Goal: Task Accomplishment & Management: Complete application form

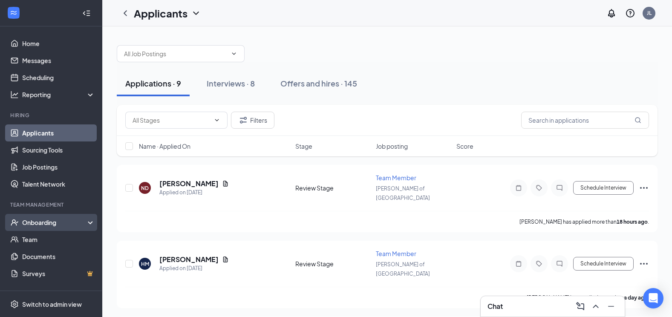
click at [66, 218] on div "Onboarding" at bounding box center [55, 222] width 66 height 9
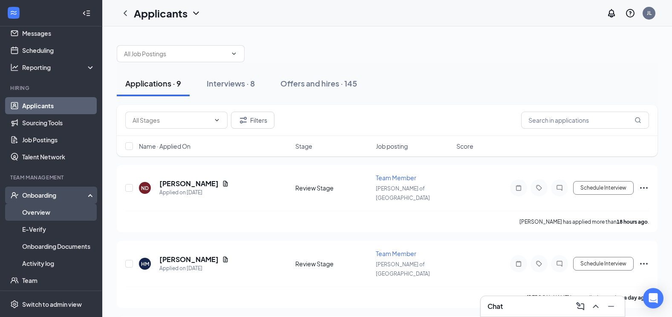
scroll to position [43, 0]
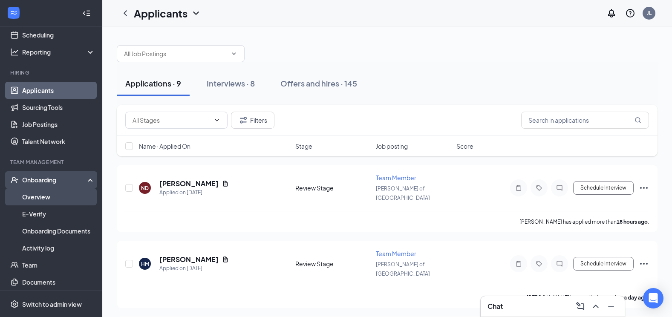
click at [43, 196] on link "Overview" at bounding box center [58, 196] width 73 height 17
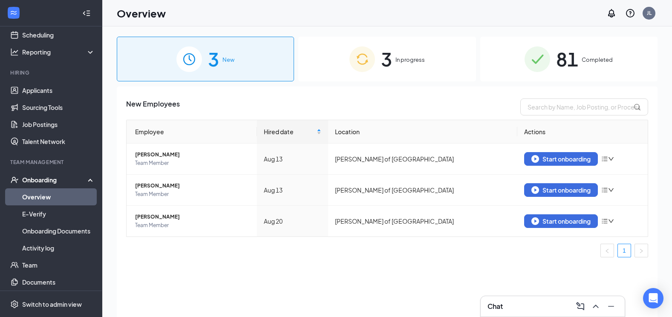
click at [400, 61] on span "In progress" at bounding box center [409, 59] width 29 height 9
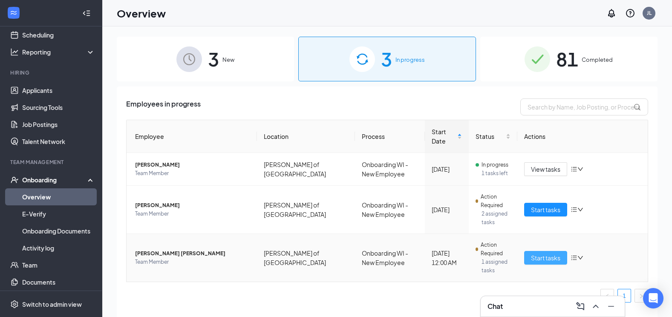
click at [542, 253] on span "Start tasks" at bounding box center [545, 257] width 29 height 9
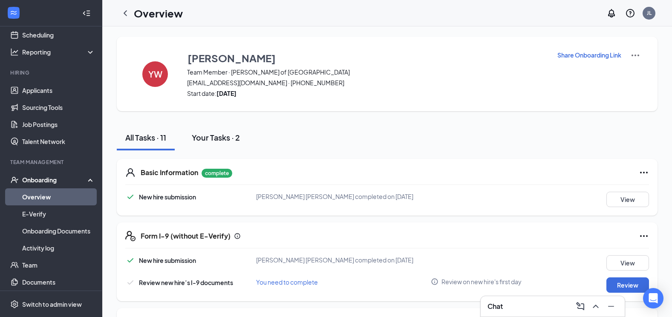
click at [211, 139] on div "Your Tasks · 2" at bounding box center [216, 137] width 48 height 11
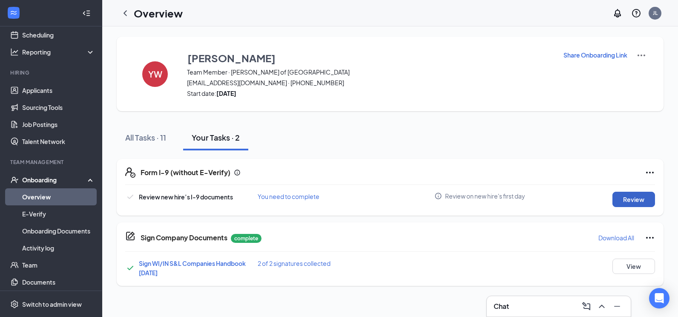
click at [645, 199] on button "Review" at bounding box center [633, 199] width 43 height 15
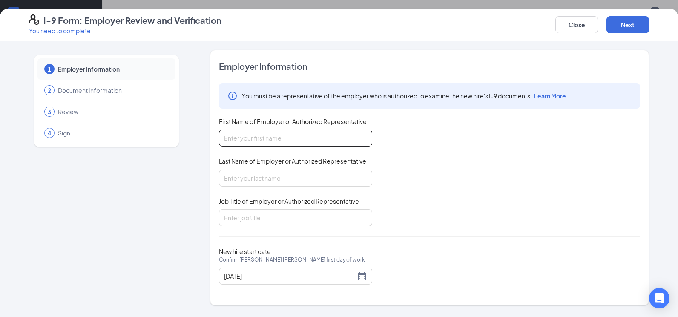
click at [265, 138] on input "First Name of Employer or Authorized Representative" at bounding box center [295, 137] width 153 height 17
type input "Angelina"
type input "Cebulla"
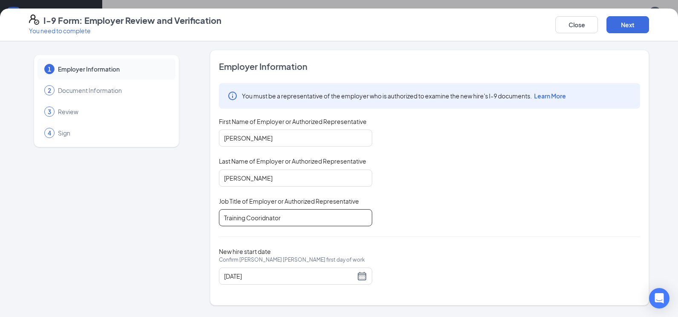
type input "Training Coordinator"
click at [630, 22] on button "Next" at bounding box center [627, 24] width 43 height 17
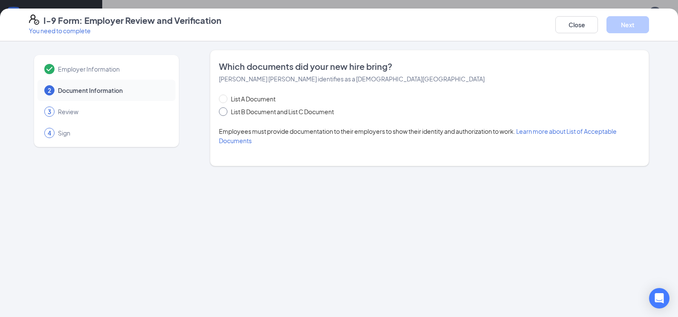
click at [255, 110] on span "List B Document and List C Document" at bounding box center [282, 111] width 110 height 9
click at [225, 110] on input "List B Document and List C Document" at bounding box center [222, 110] width 6 height 6
radio input "true"
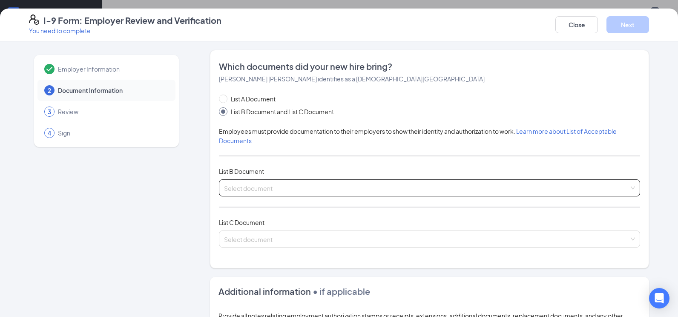
click at [244, 180] on div "Select document" at bounding box center [429, 187] width 421 height 17
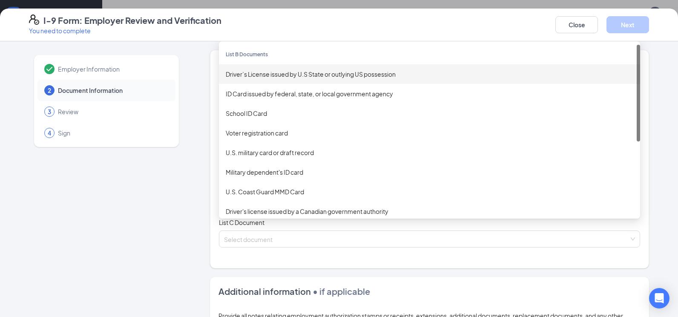
click at [298, 79] on div "Driver’s License issued by U.S State or outlying US possession" at bounding box center [429, 74] width 421 height 20
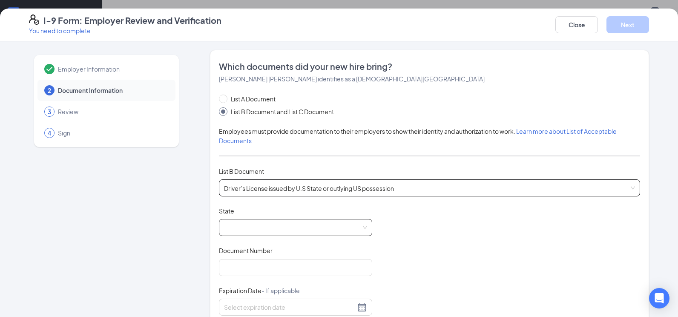
click at [246, 233] on span at bounding box center [295, 227] width 143 height 16
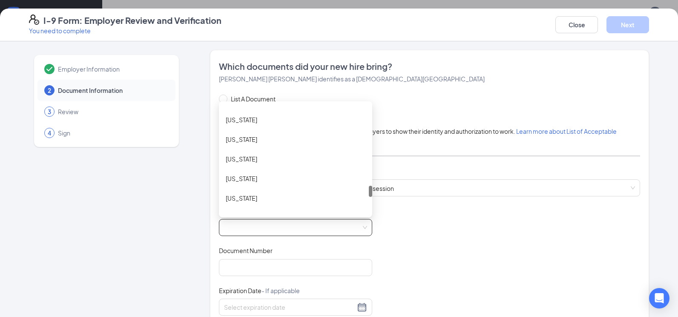
scroll to position [976, 0]
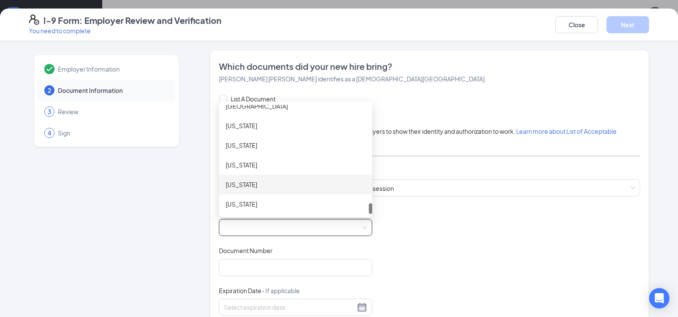
click at [240, 181] on div "Wisconsin" at bounding box center [296, 184] width 140 height 9
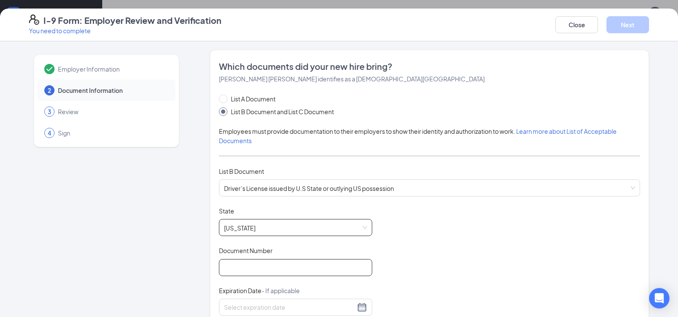
scroll to position [43, 0]
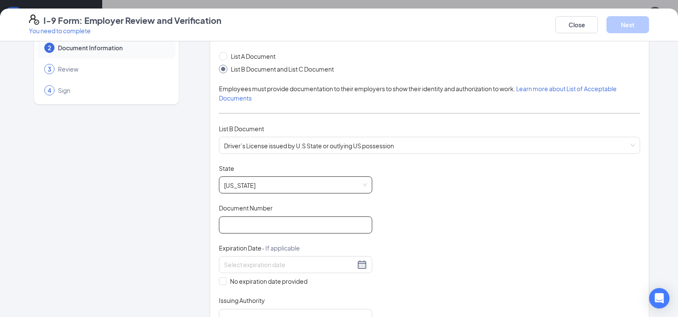
click at [232, 222] on input "Document Number" at bounding box center [295, 224] width 153 height 17
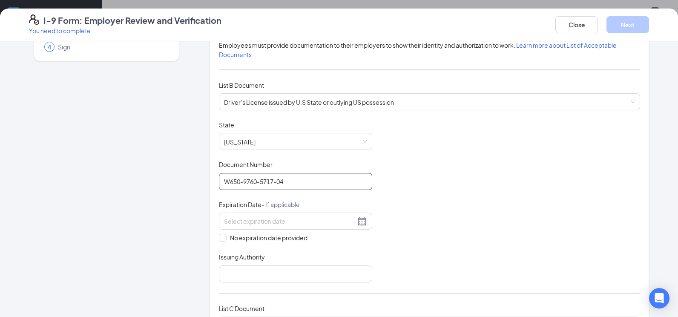
scroll to position [128, 0]
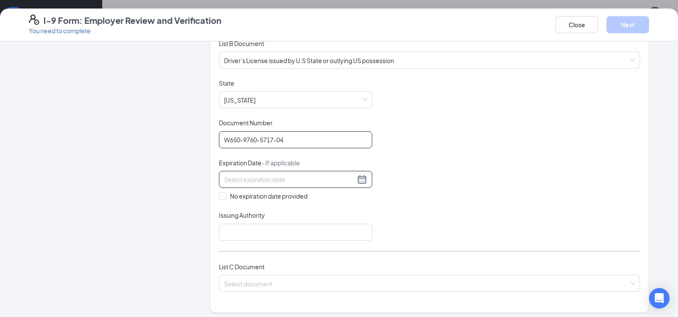
type input "W650-9760-5717-04"
click at [250, 178] on input at bounding box center [289, 179] width 131 height 9
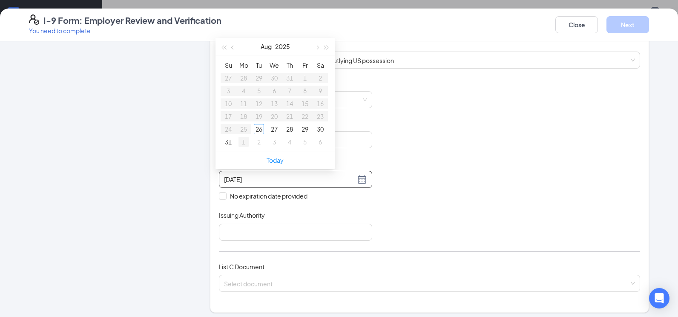
type input "09/01/2025"
type input "08/26/2025"
type input "08/29/2025"
type input "09/01/2025"
type input "08/27/2025"
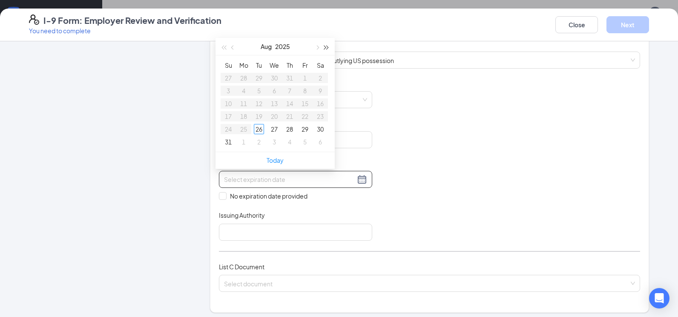
click at [322, 42] on button "button" at bounding box center [326, 46] width 9 height 17
click at [314, 46] on button "button" at bounding box center [316, 46] width 9 height 17
type input "11/15/2026"
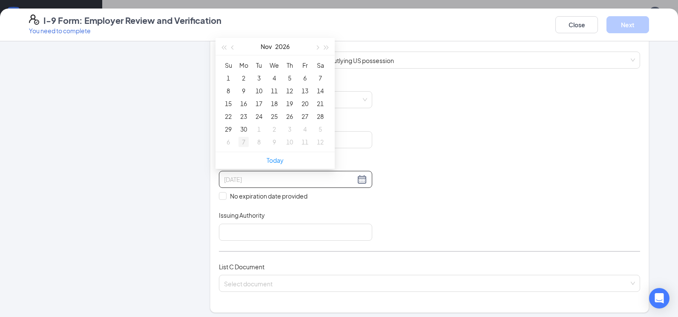
type input "12/07/2026"
type input "11/29/2026"
type input "11/14/2026"
type input "11/27/2026"
click at [304, 112] on div "27" at bounding box center [305, 116] width 10 height 10
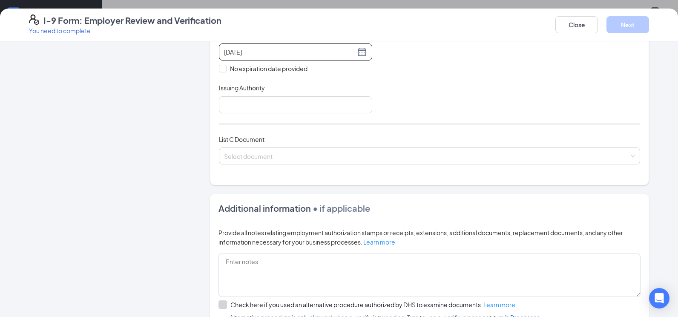
scroll to position [256, 0]
click at [242, 102] on input "Issuing Authority" at bounding box center [295, 104] width 153 height 17
type input "Wisconsin"
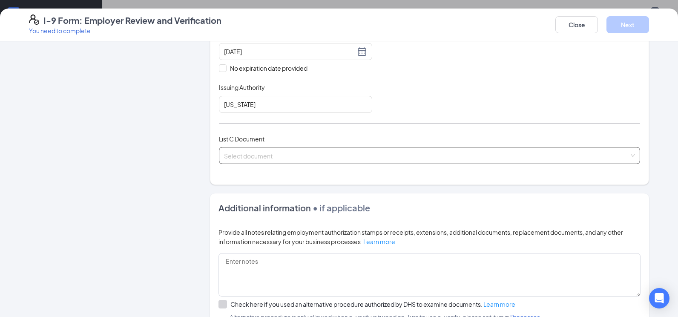
click at [250, 152] on div "Select document List C Documents Unrestricted Social Security Card Certificatio…" at bounding box center [429, 155] width 421 height 17
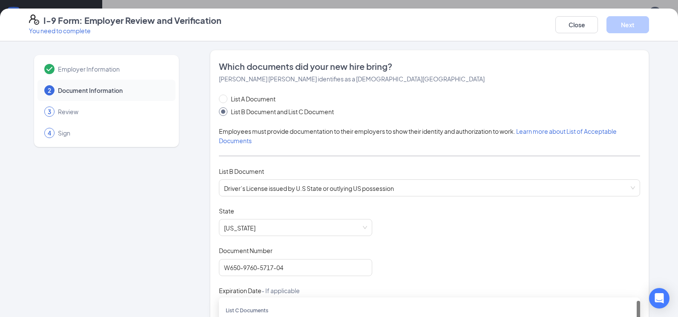
scroll to position [128, 0]
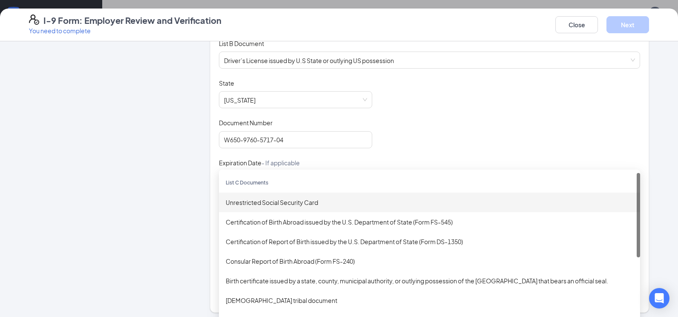
click at [272, 202] on div "Unrestricted Social Security Card" at bounding box center [430, 202] width 408 height 9
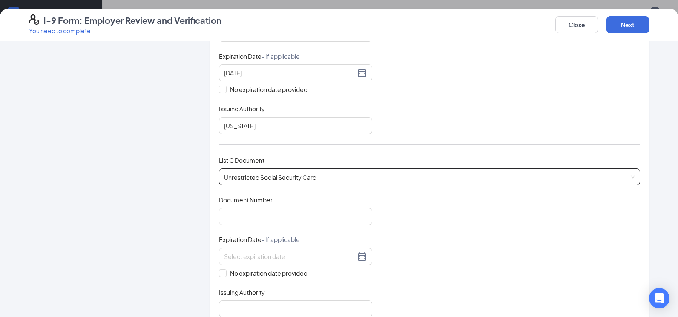
scroll to position [256, 0]
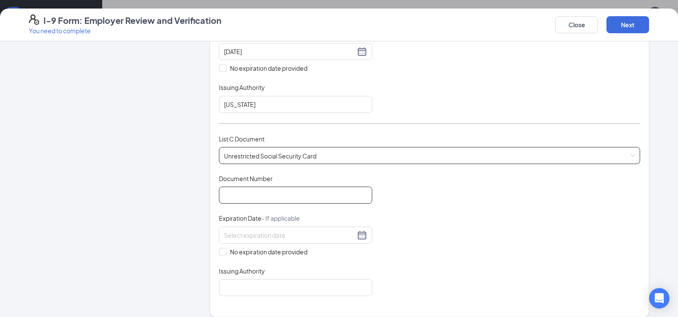
click at [280, 197] on input "Document Number" at bounding box center [295, 195] width 153 height 17
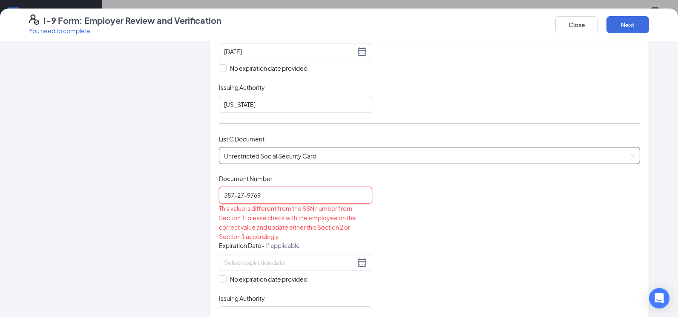
click at [272, 156] on span "Unrestricted Social Security Card" at bounding box center [429, 155] width 411 height 16
click at [451, 266] on div "Document Title Unrestricted Social Security Card Document Number 387-27-9769 Th…" at bounding box center [429, 248] width 421 height 149
click at [244, 194] on input "387-27-9769" at bounding box center [295, 195] width 153 height 17
click at [235, 196] on input "387-279769" at bounding box center [295, 195] width 153 height 17
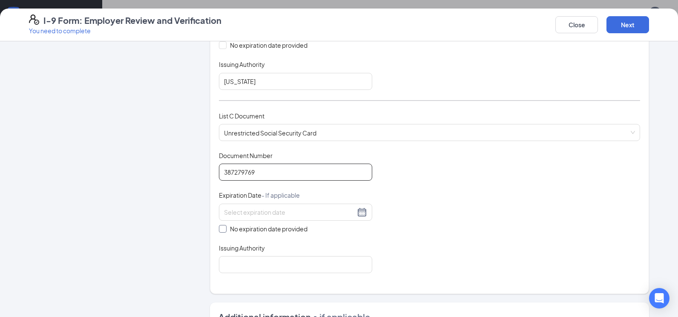
scroll to position [298, 0]
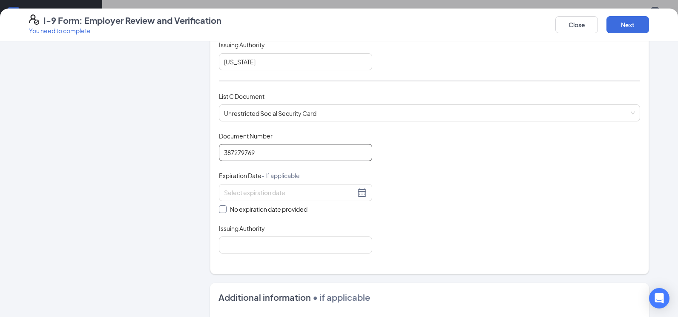
type input "387279769"
click at [274, 211] on span "No expiration date provided" at bounding box center [269, 208] width 84 height 9
click at [225, 211] on input "No expiration date provided" at bounding box center [222, 208] width 6 height 6
checkbox input "true"
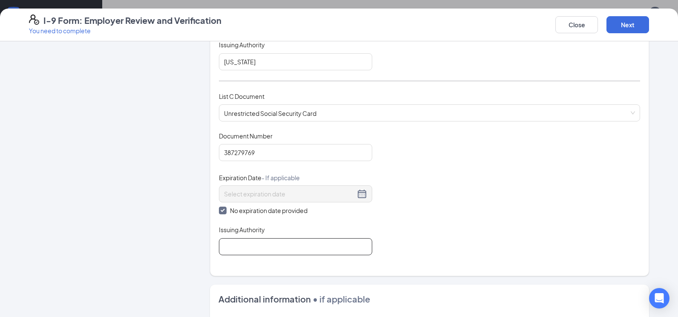
click at [255, 245] on input "Issuing Authority" at bounding box center [295, 246] width 153 height 17
type input "Social Security Administration"
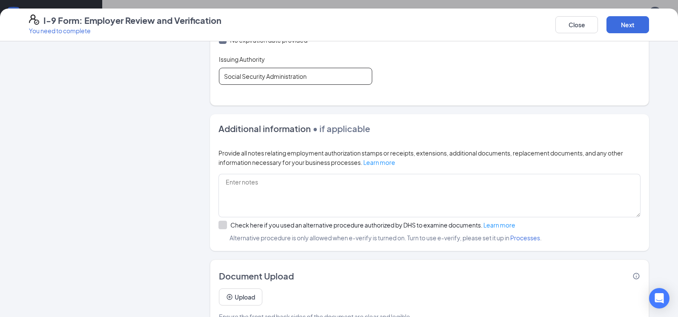
scroll to position [492, 0]
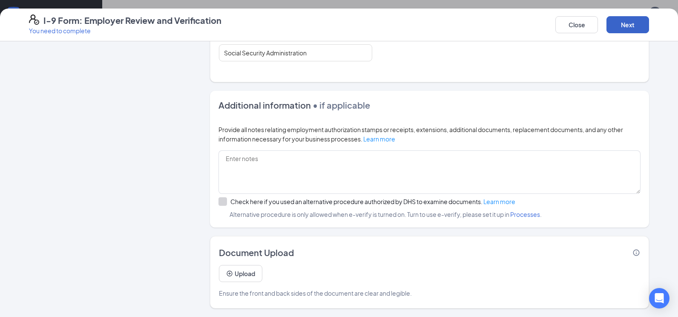
click at [640, 31] on button "Next" at bounding box center [627, 24] width 43 height 17
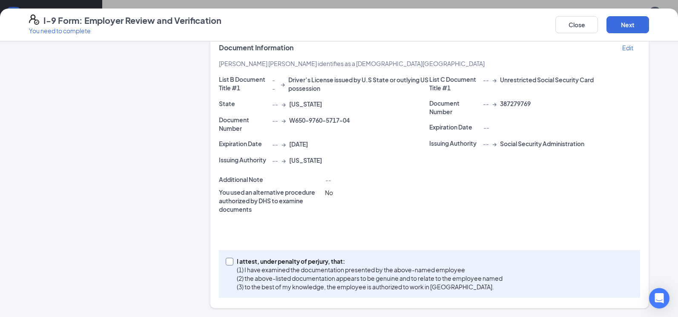
click at [226, 261] on input "I attest, under penalty of perjury, that: (1) I have examined the documentation…" at bounding box center [229, 261] width 6 height 6
checkbox input "true"
click at [628, 26] on button "Next" at bounding box center [627, 24] width 43 height 17
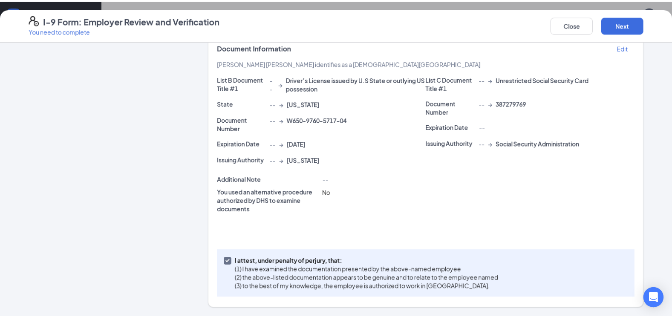
scroll to position [0, 0]
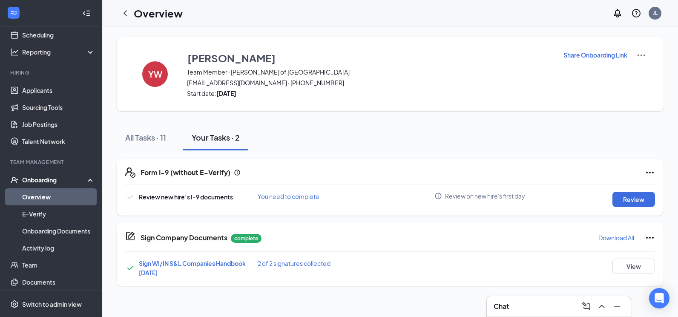
click at [343, 122] on div "I-9 Form: Employer Review and Verification You need to complete Close Employer …" at bounding box center [339, 158] width 678 height 317
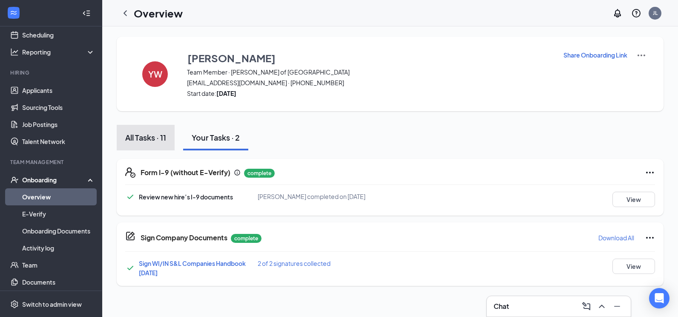
click at [145, 138] on div "All Tasks · 11" at bounding box center [145, 137] width 41 height 11
